Goal: Check status: Check status

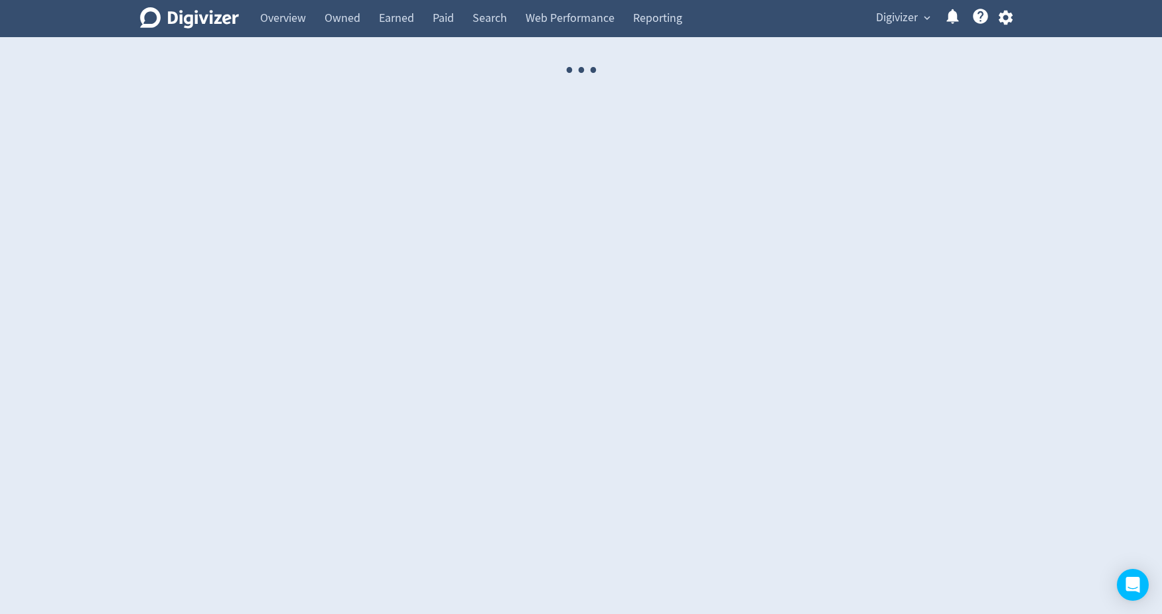
select select "USER"
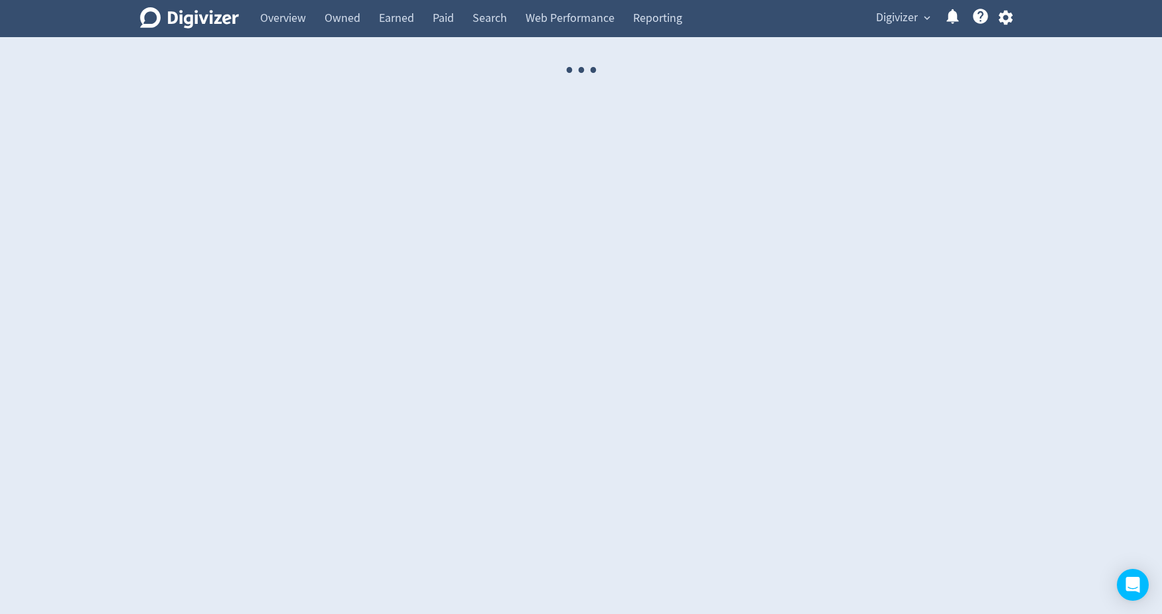
select select "USER"
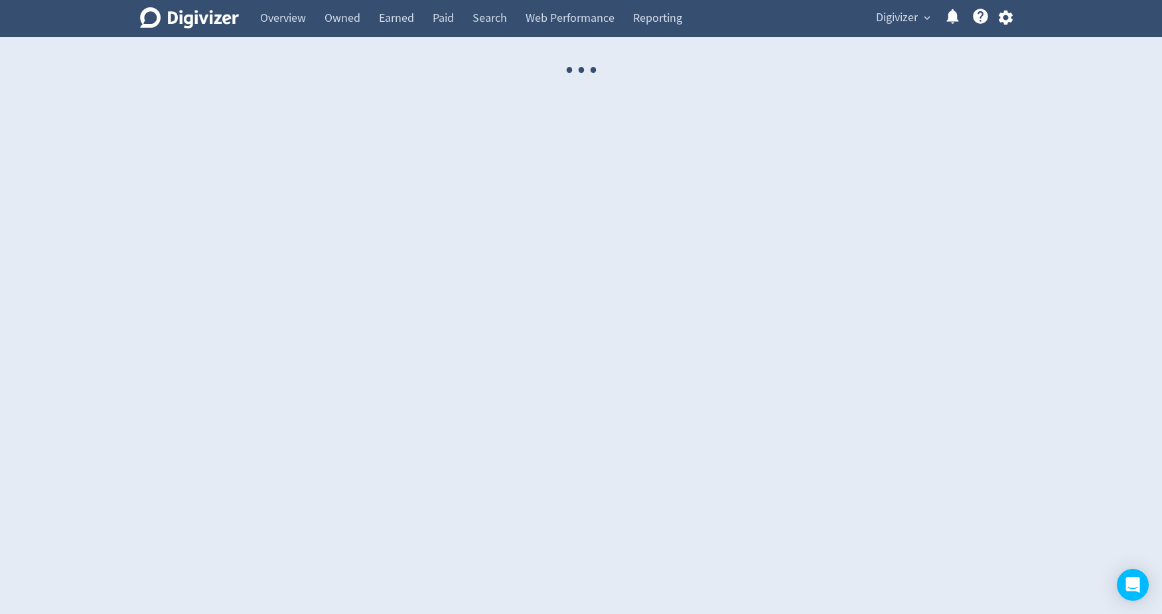
select select "USER"
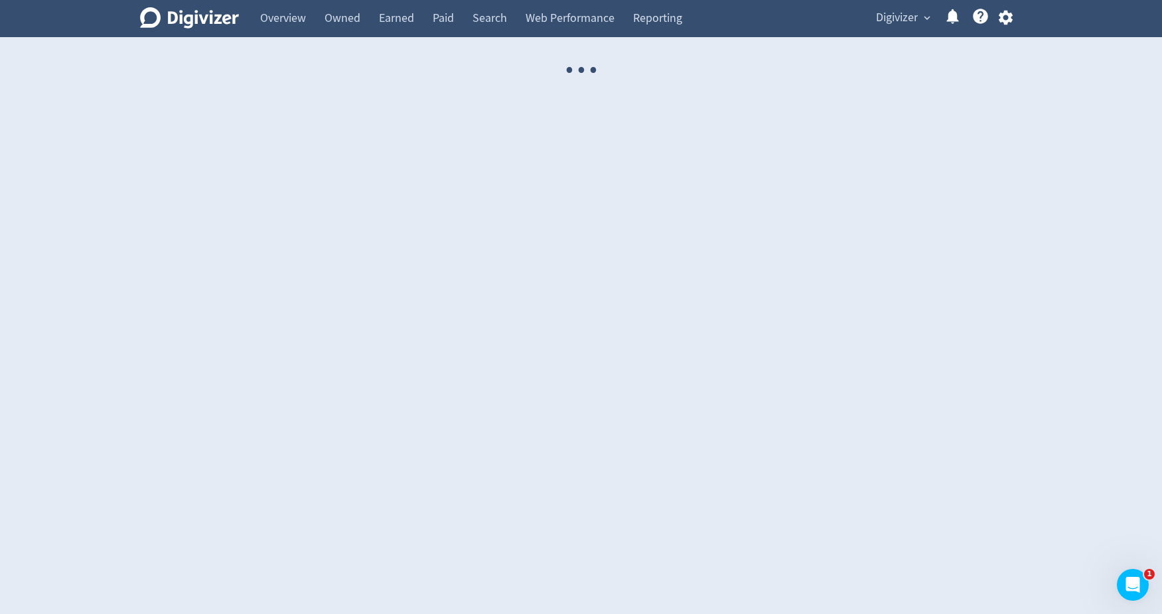
select select "USER"
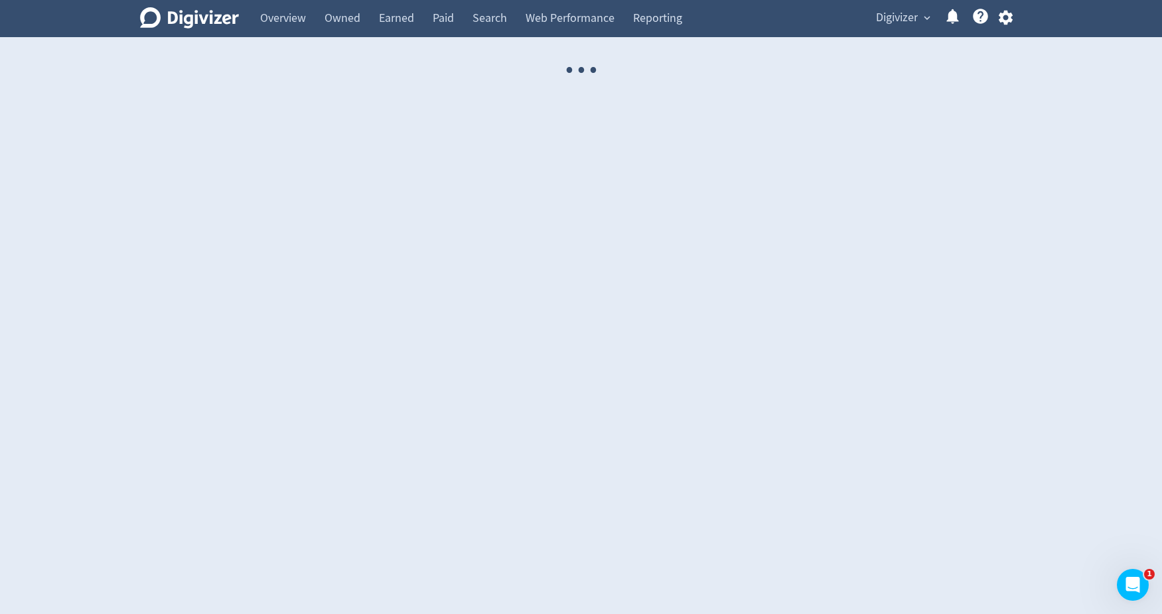
select select "USER"
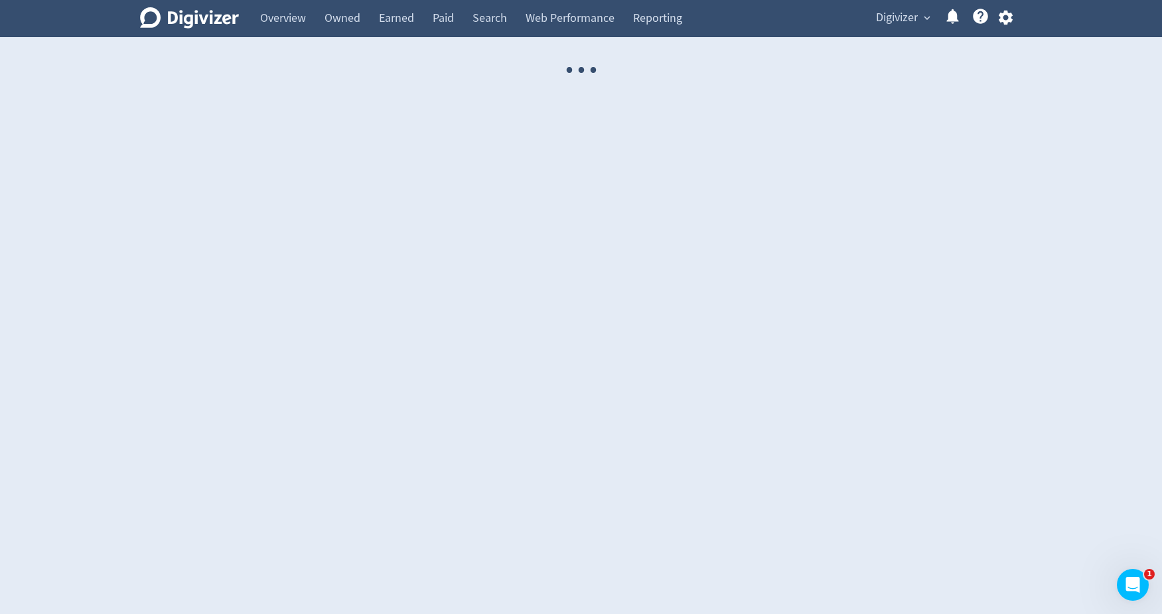
select select "USER"
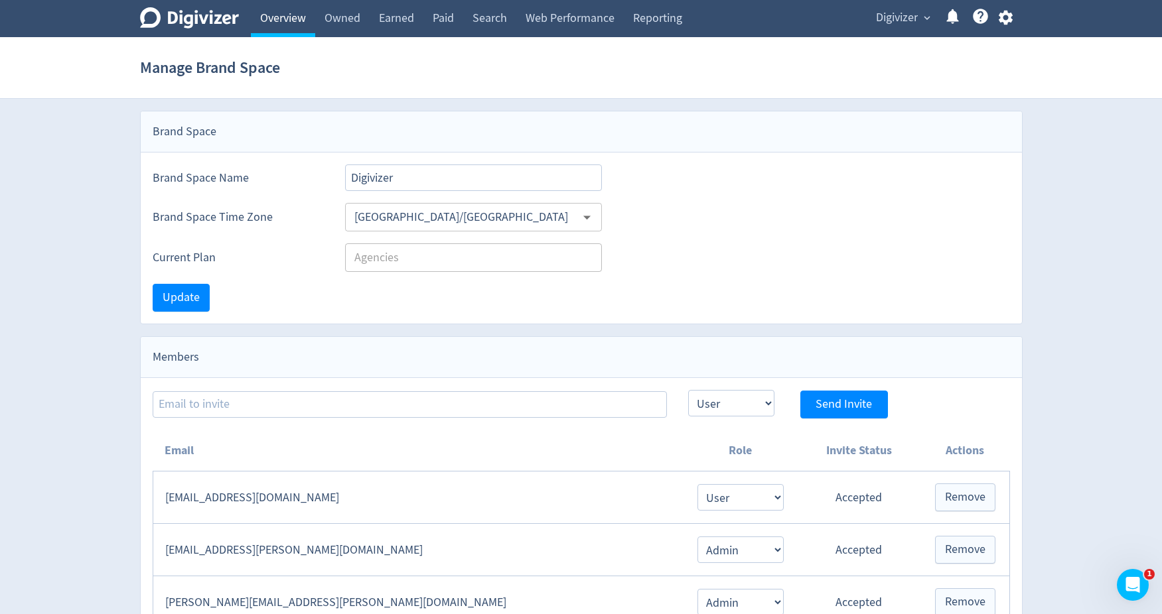
click at [287, 31] on link "Overview" at bounding box center [283, 18] width 64 height 37
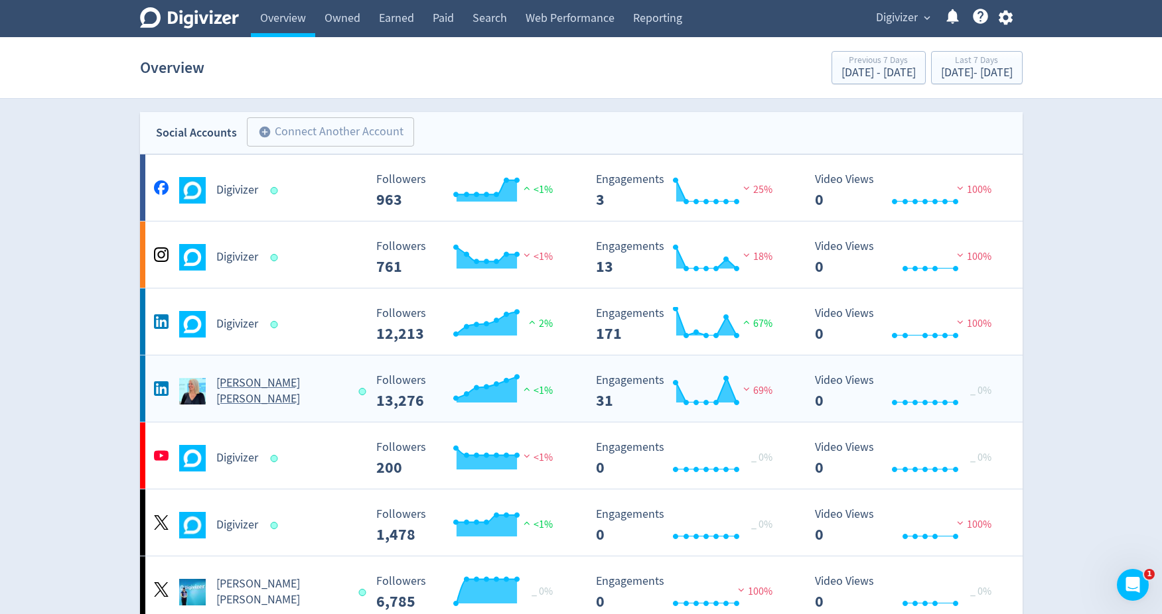
click at [242, 383] on h5 "[PERSON_NAME] [PERSON_NAME]" at bounding box center [281, 391] width 131 height 32
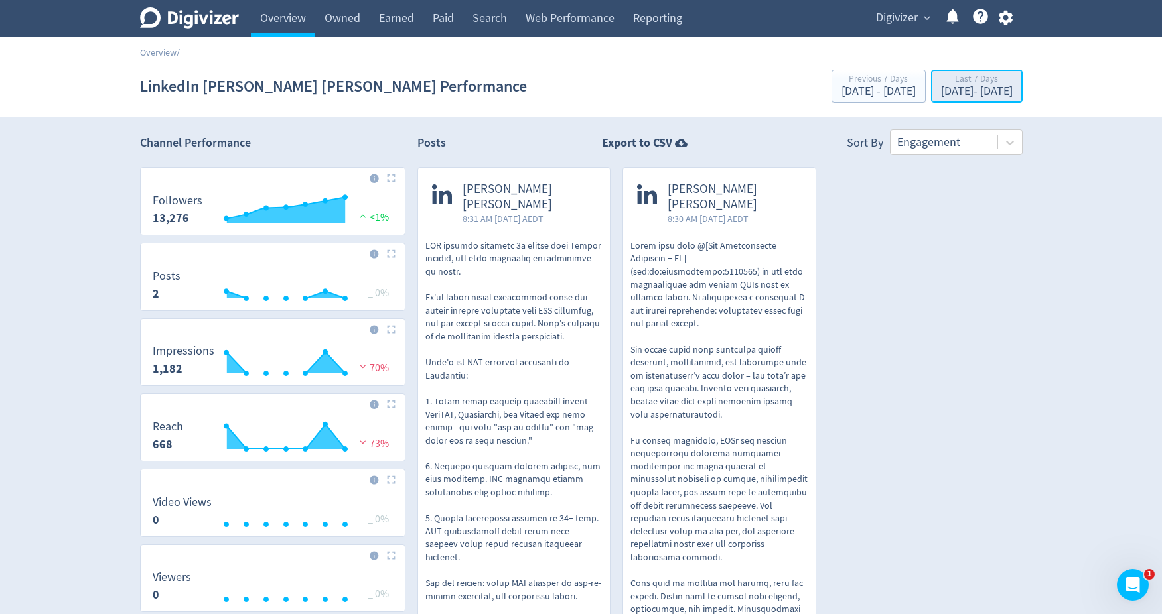
click at [941, 86] on div "[DATE] - [DATE]" at bounding box center [977, 92] width 72 height 12
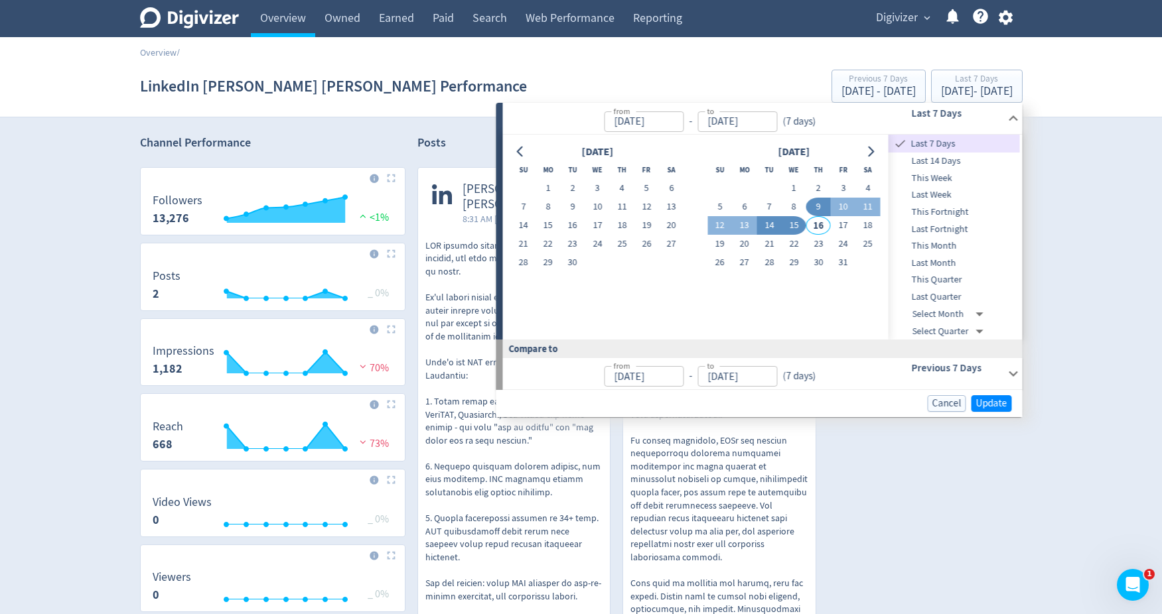
click at [772, 222] on button "14" at bounding box center [769, 225] width 25 height 19
type input "[DATE]"
click at [772, 222] on button "14" at bounding box center [769, 225] width 25 height 19
type input "[DATE]"
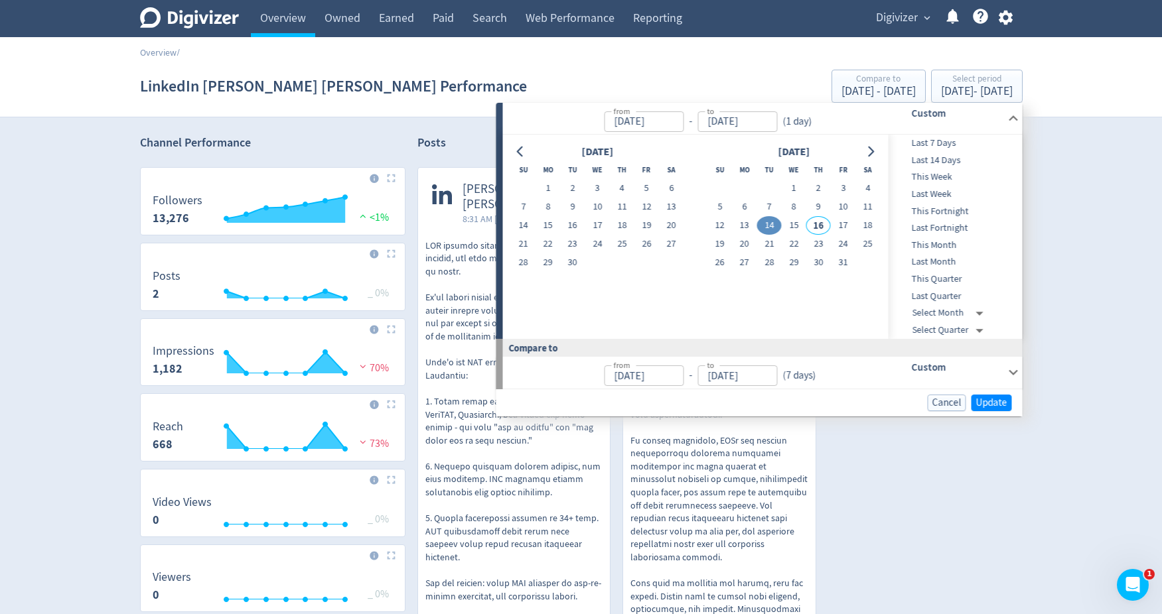
type input "[DATE]"
click at [1001, 399] on span "Update" at bounding box center [991, 403] width 31 height 10
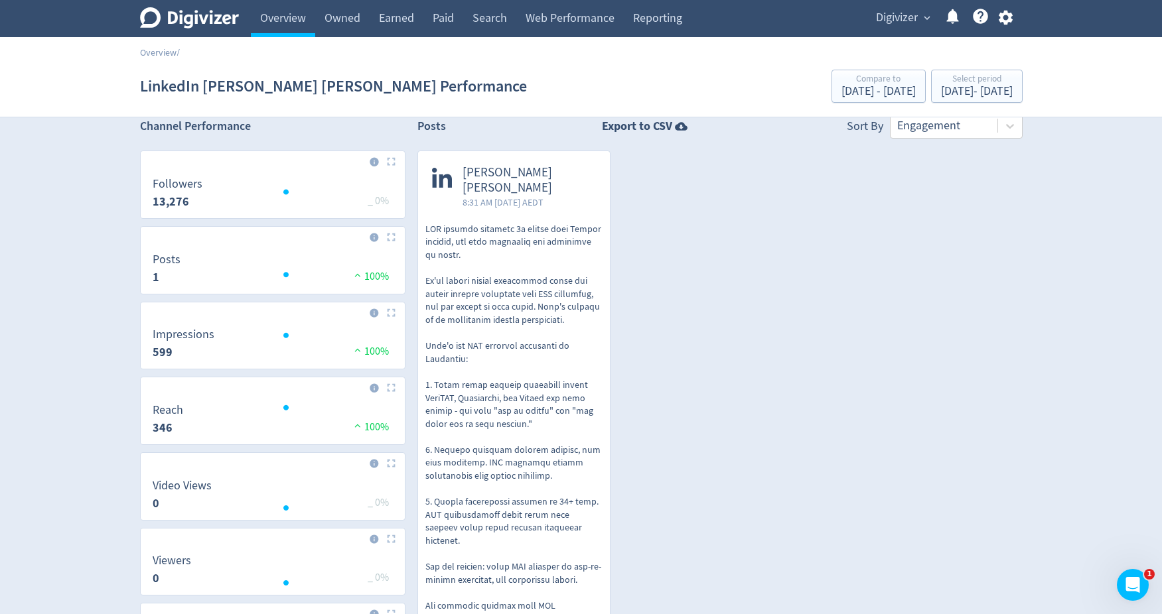
scroll to position [1, 0]
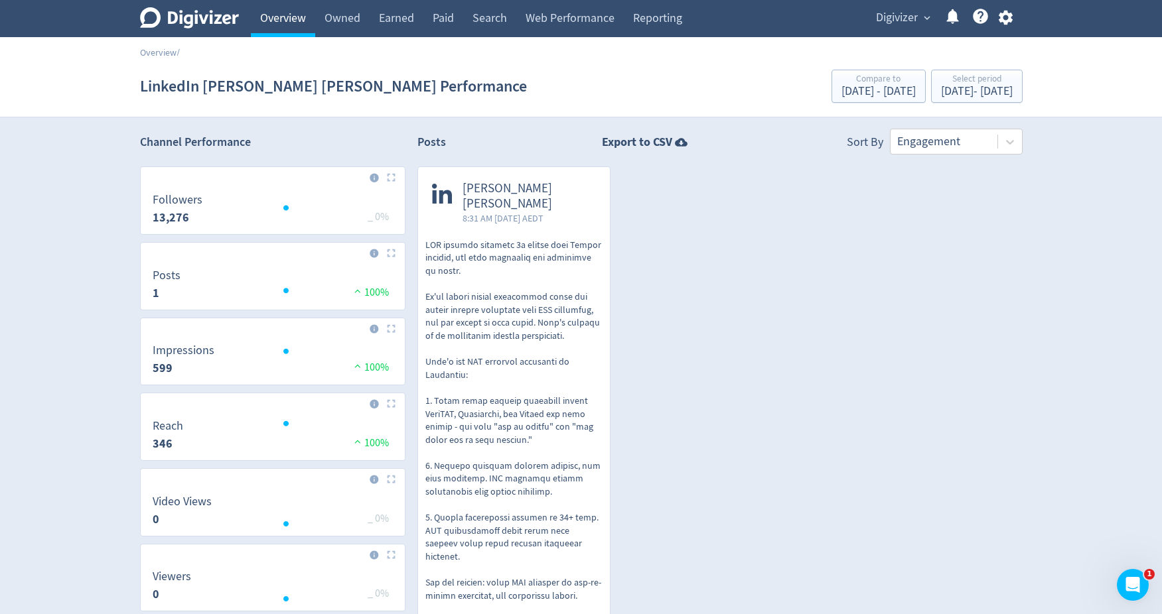
click at [285, 33] on link "Overview" at bounding box center [283, 18] width 64 height 37
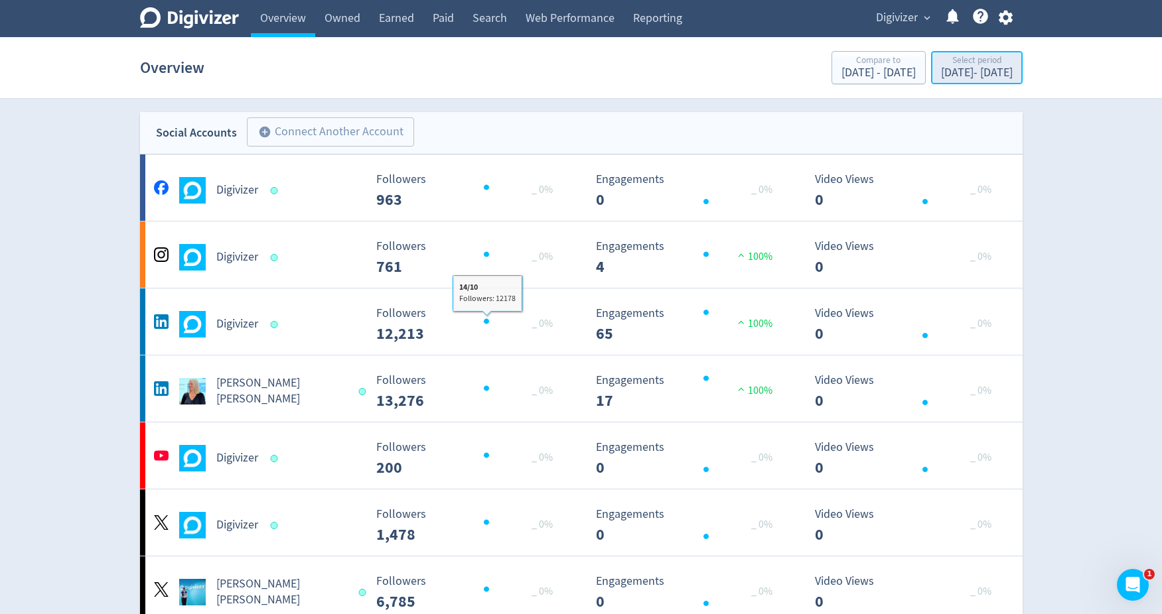
click at [941, 79] on div "[DATE] - [DATE]" at bounding box center [977, 73] width 72 height 12
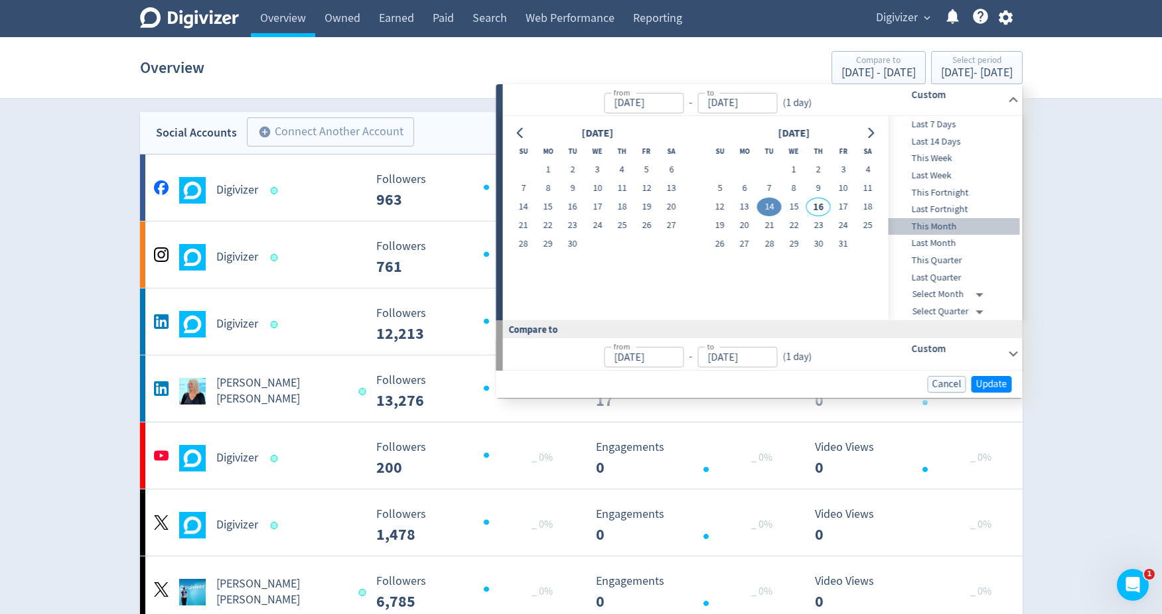
click at [923, 224] on span "This Month" at bounding box center [953, 227] width 131 height 15
type input "[DATE]"
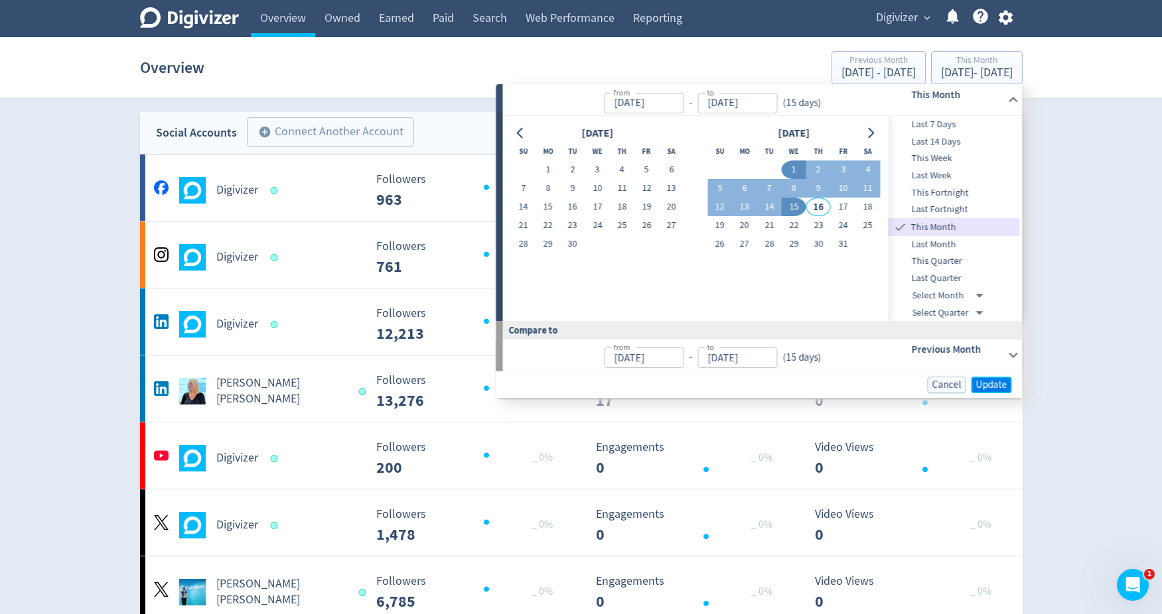
click at [985, 385] on span "Update" at bounding box center [991, 385] width 31 height 10
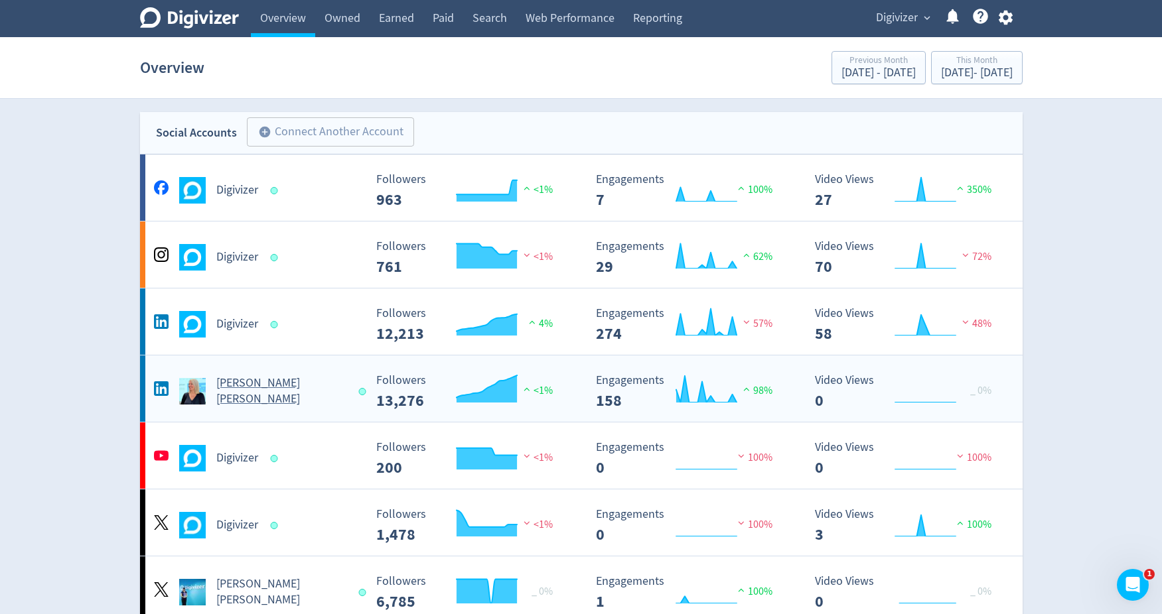
click at [275, 399] on div "[PERSON_NAME] [PERSON_NAME]" at bounding box center [258, 391] width 214 height 32
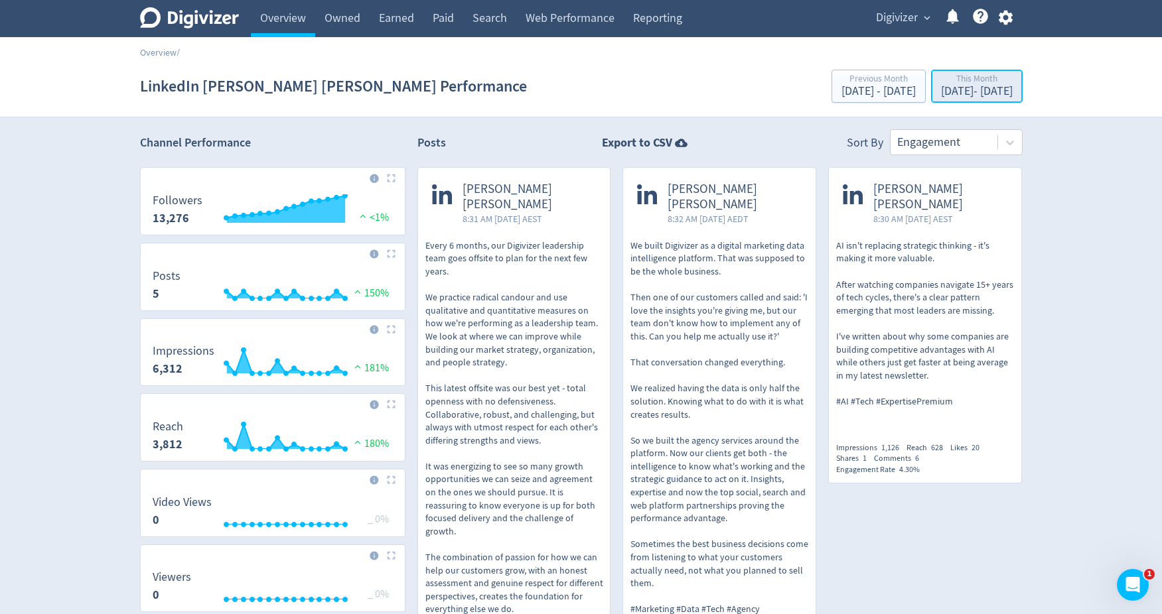
click at [941, 95] on div "[DATE] - [DATE]" at bounding box center [977, 92] width 72 height 12
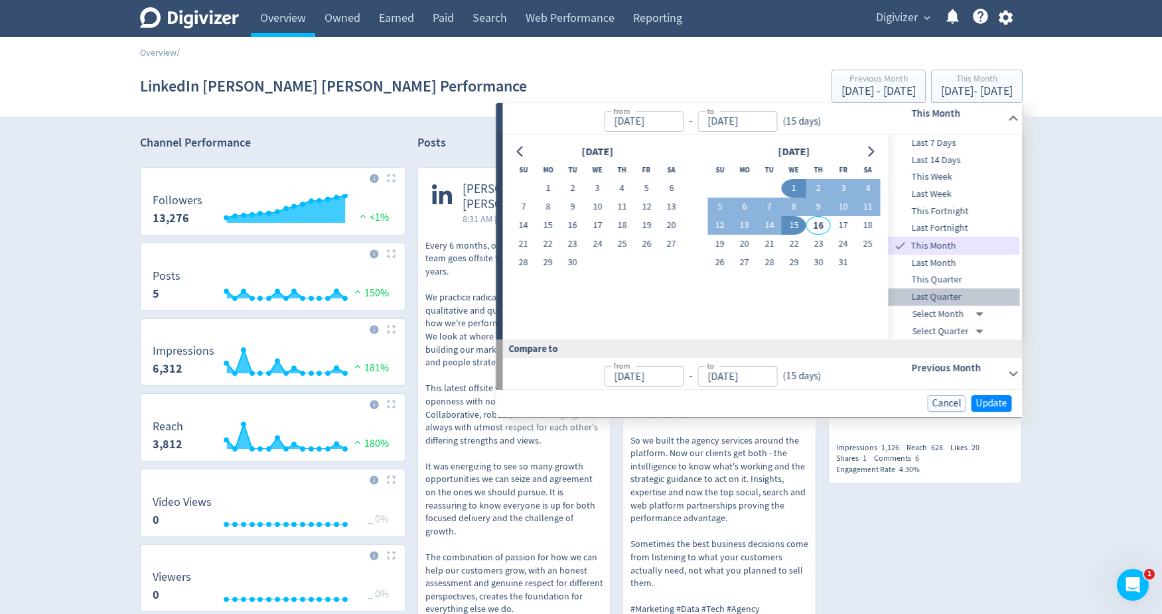
click at [947, 295] on span "Last Quarter" at bounding box center [953, 297] width 131 height 15
type input "[DATE]"
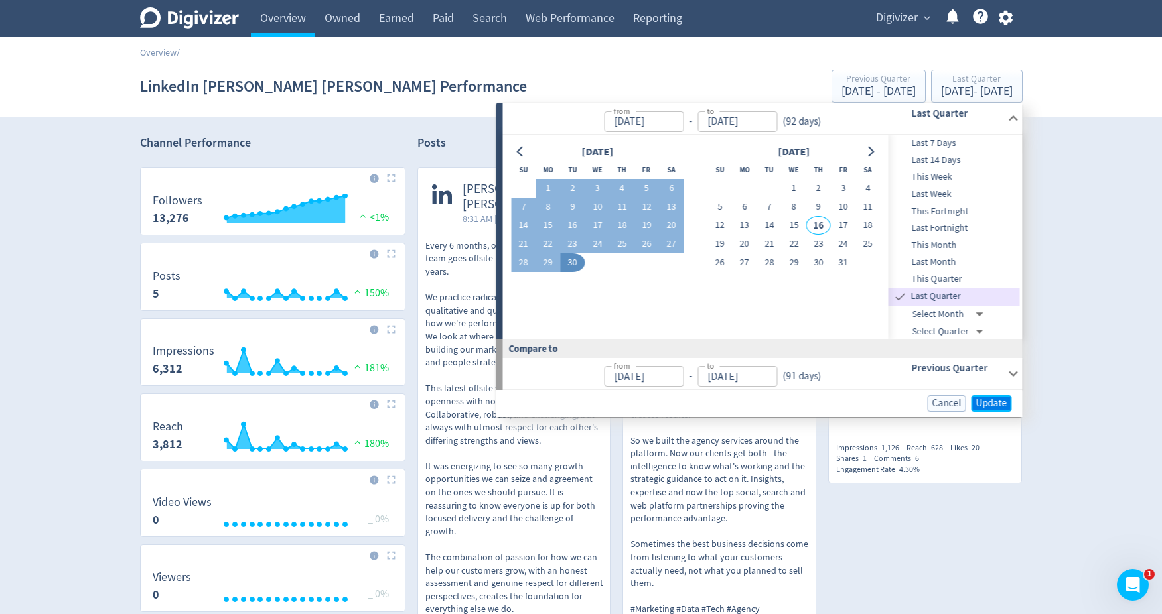
click at [992, 401] on span "Update" at bounding box center [991, 404] width 31 height 10
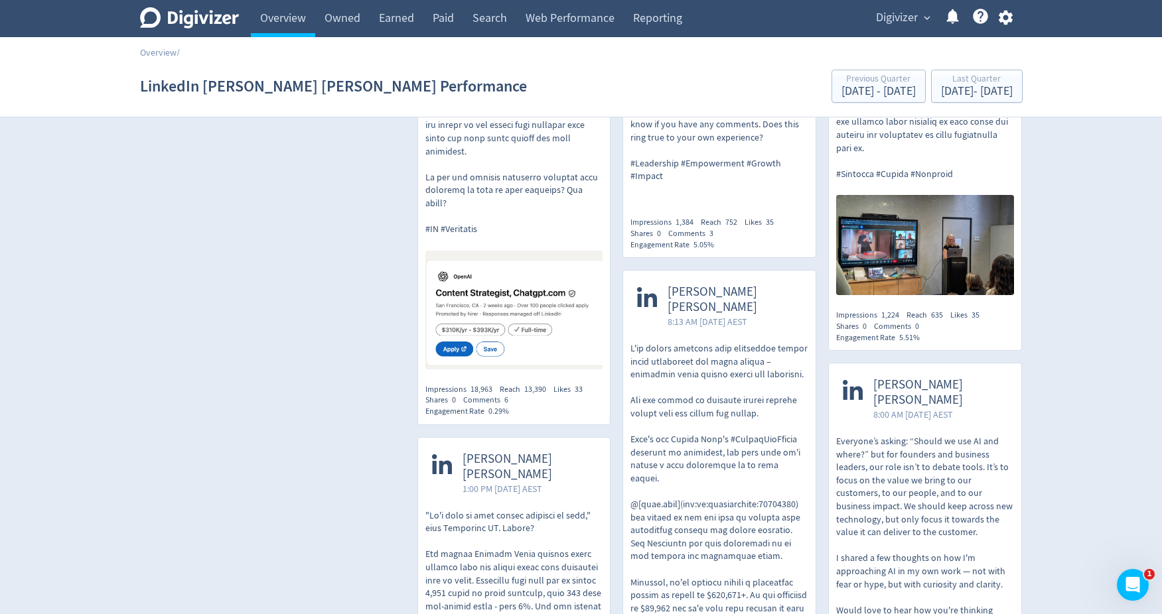
scroll to position [1950, 0]
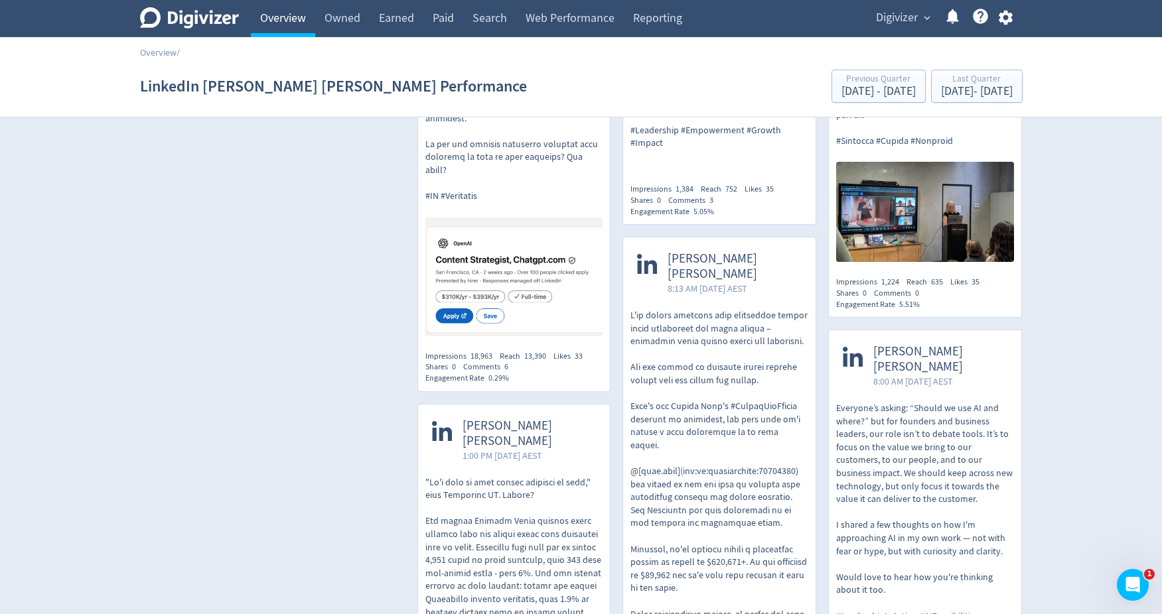
click at [293, 27] on link "Overview" at bounding box center [283, 18] width 64 height 37
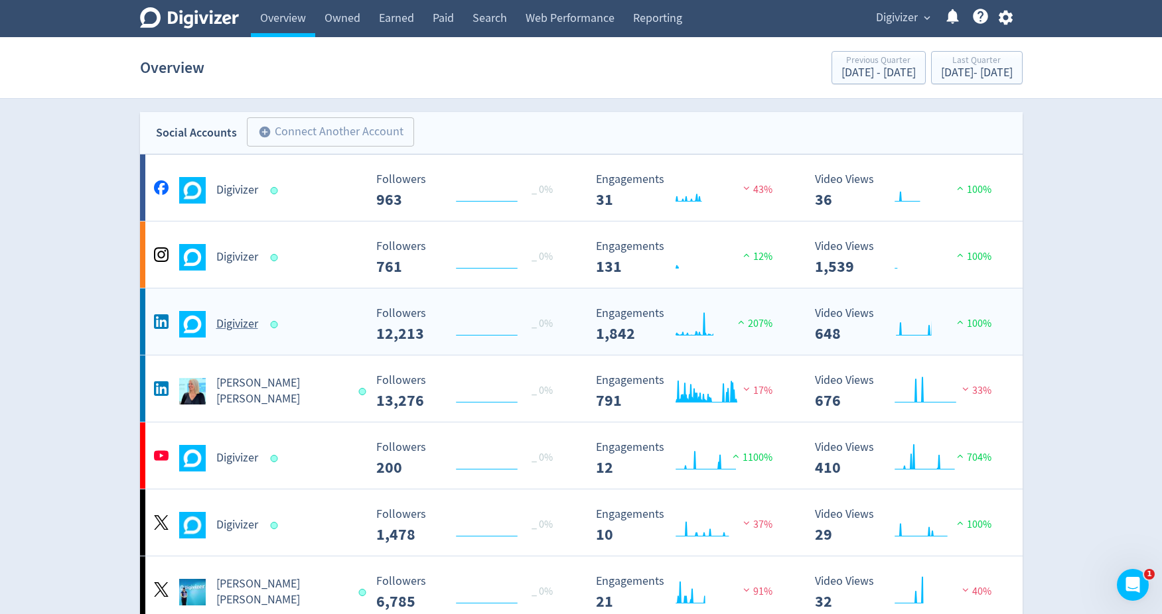
click at [240, 328] on h5 "Digivizer" at bounding box center [237, 324] width 42 height 16
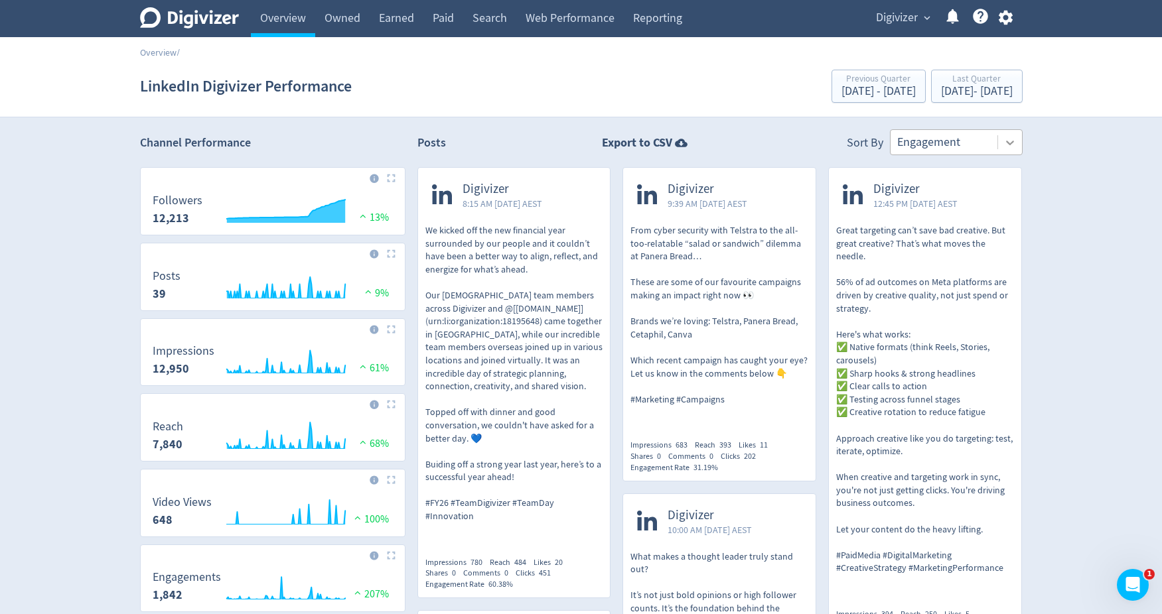
click at [1009, 147] on icon at bounding box center [1009, 142] width 13 height 13
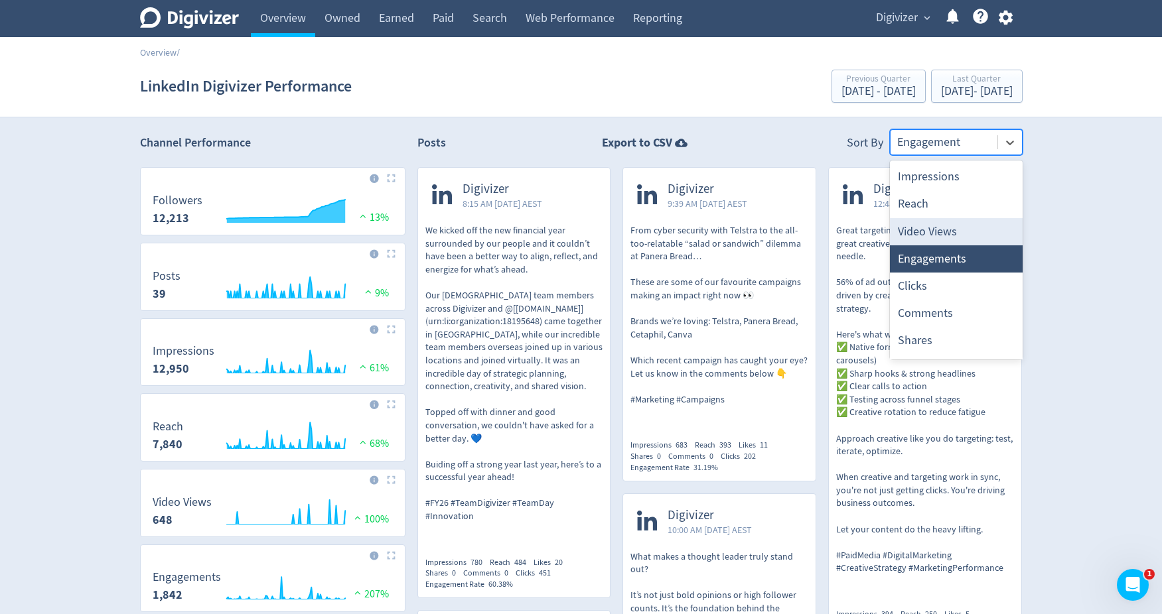
click at [946, 224] on div "Video Views" at bounding box center [956, 231] width 133 height 27
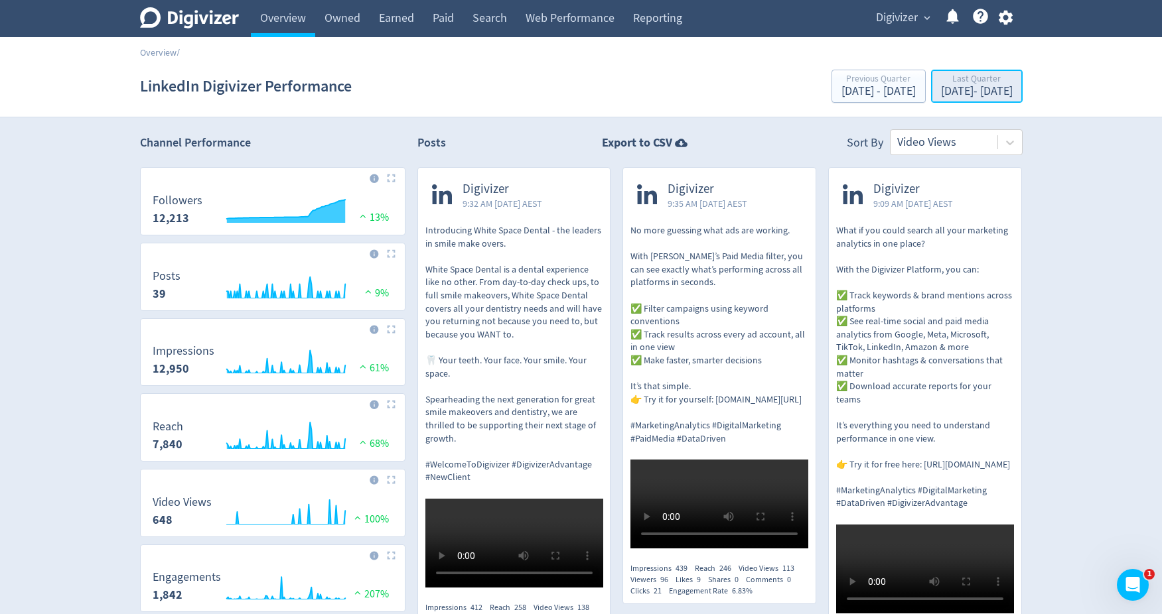
click at [941, 84] on div "Last Quarter" at bounding box center [977, 79] width 72 height 11
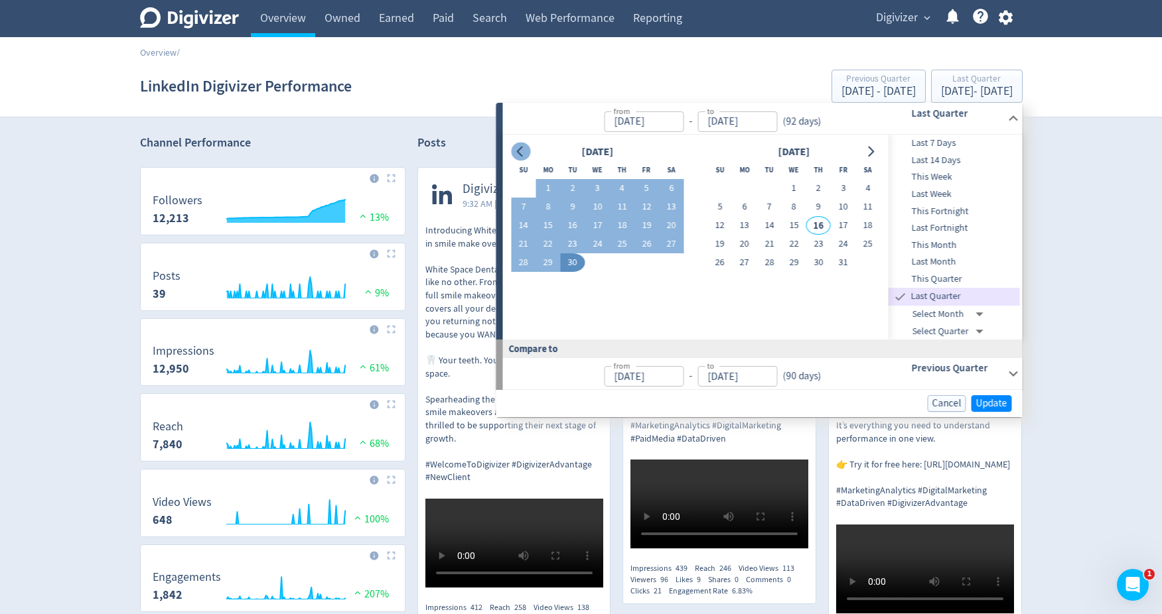
click at [517, 152] on icon "Go to previous month" at bounding box center [520, 152] width 6 height 11
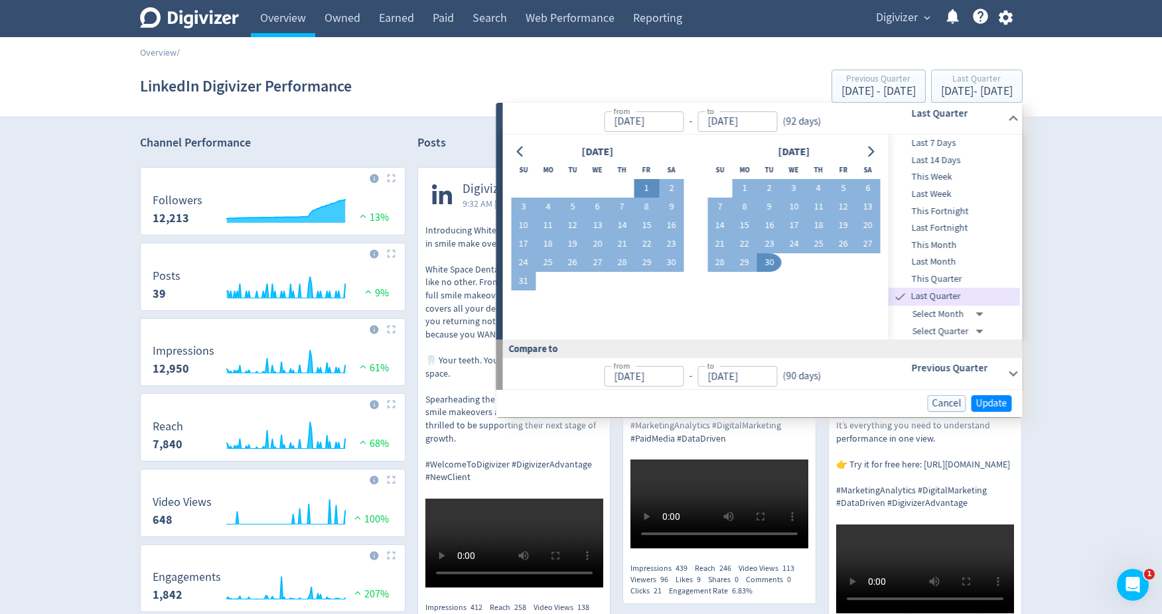
click at [647, 180] on button "1" at bounding box center [646, 188] width 25 height 19
type input "[DATE]"
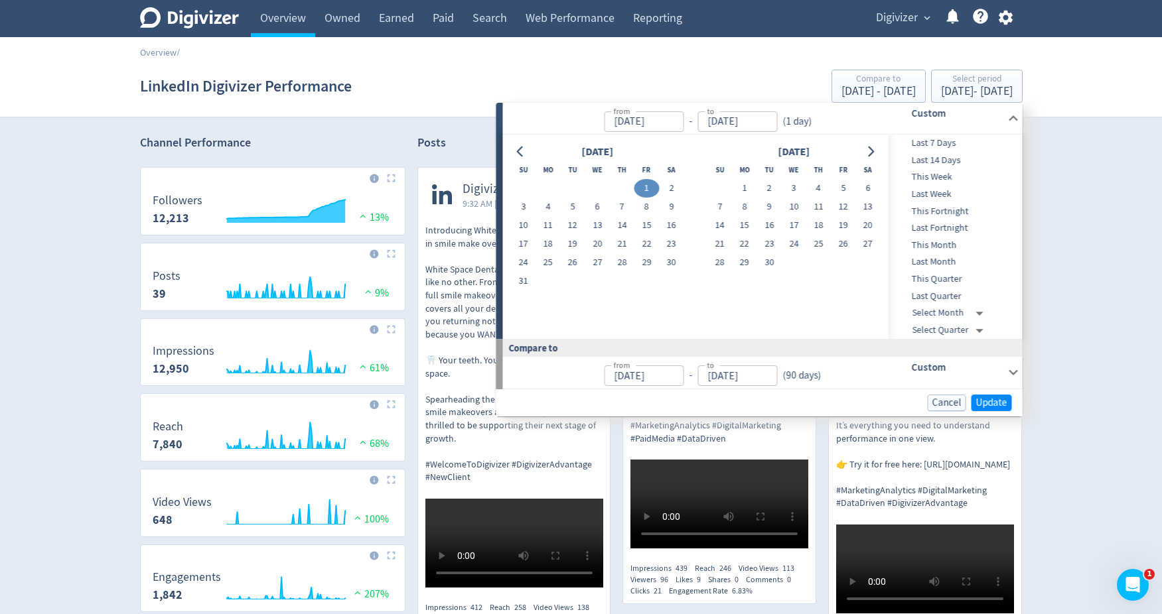
click at [647, 180] on button "1" at bounding box center [646, 188] width 25 height 19
type input "[DATE]"
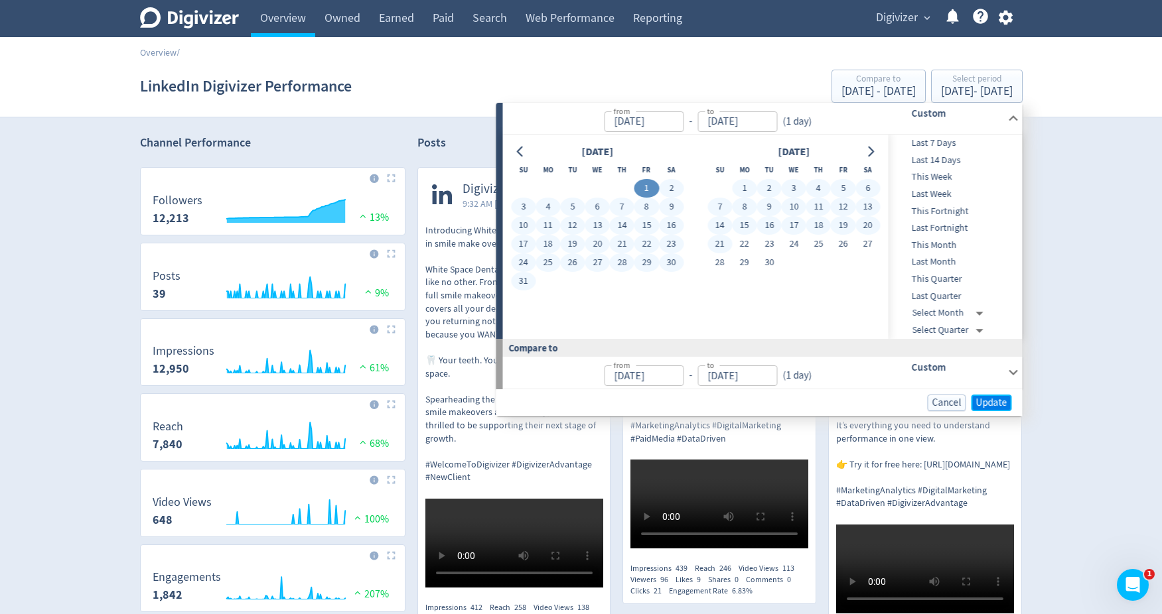
click at [988, 405] on span "Update" at bounding box center [991, 403] width 31 height 10
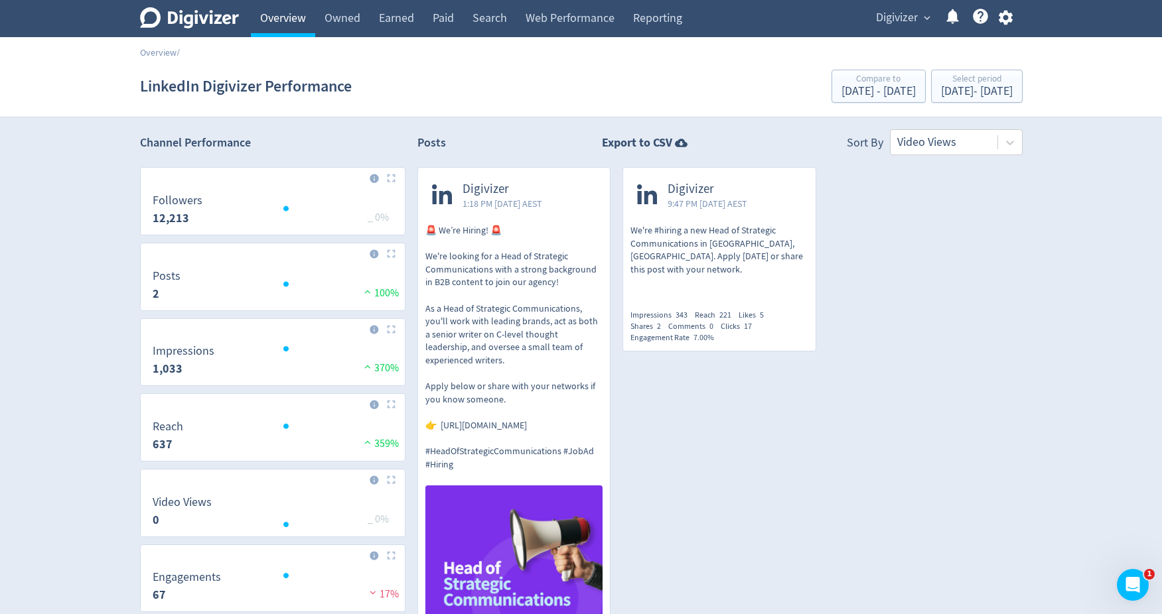
click at [300, 22] on link "Overview" at bounding box center [283, 18] width 64 height 37
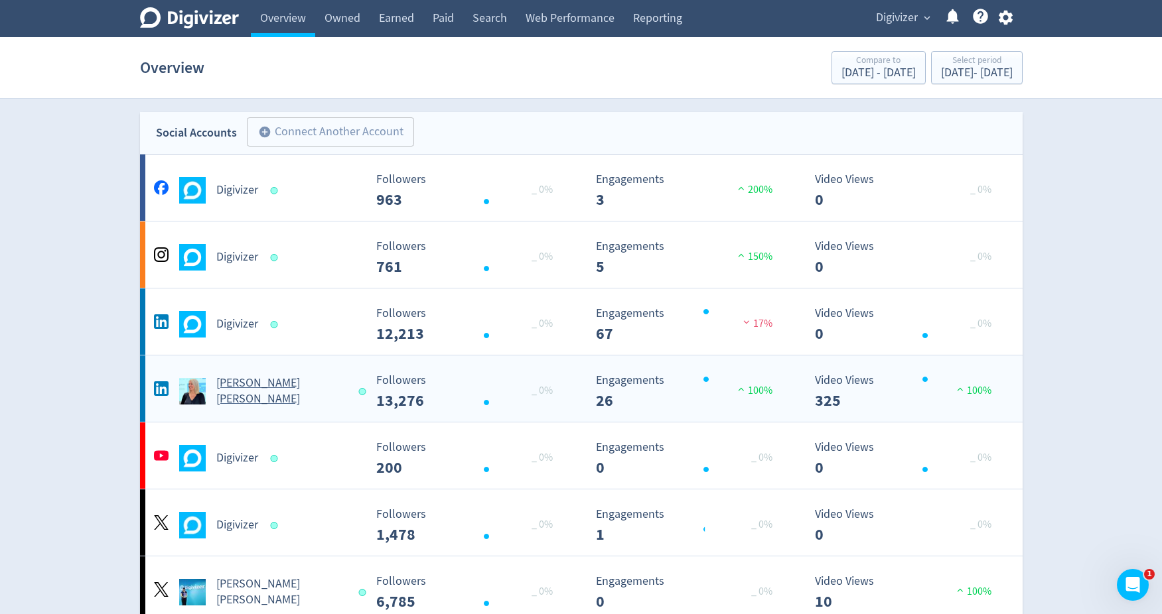
click at [230, 389] on h5 "[PERSON_NAME] [PERSON_NAME]" at bounding box center [281, 391] width 131 height 32
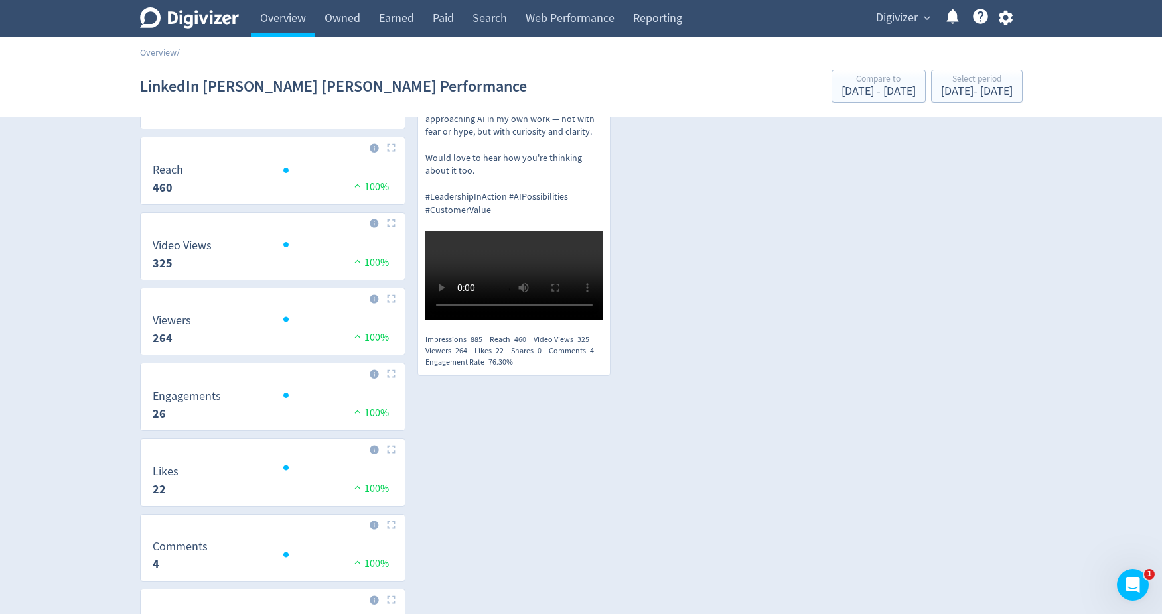
scroll to position [448, 0]
